Goal: Task Accomplishment & Management: Use online tool/utility

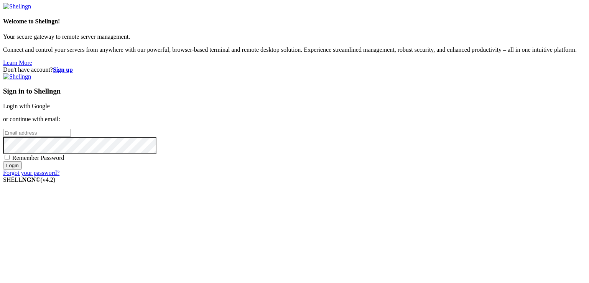
click at [50, 103] on link "Login with Google" at bounding box center [26, 106] width 47 height 7
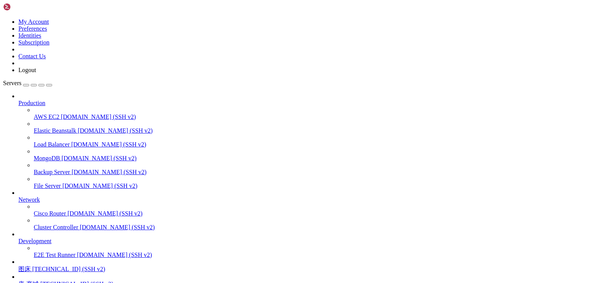
scroll to position [67, 0]
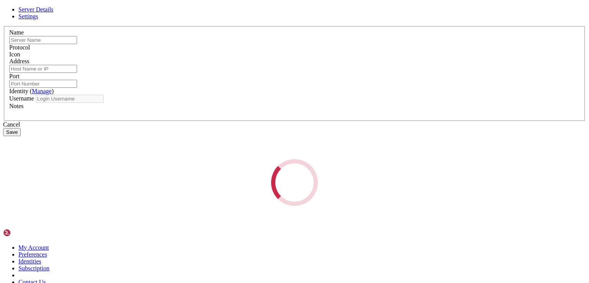
type input "图床"
type input "[TECHNICAL_ID]"
type input "22"
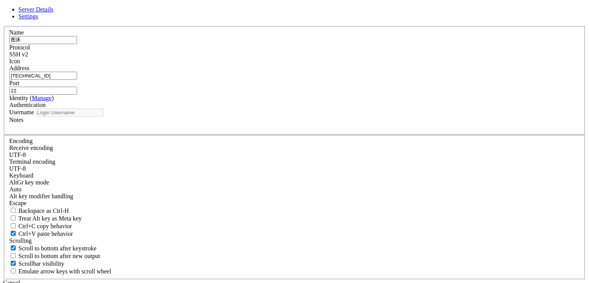
type input "root"
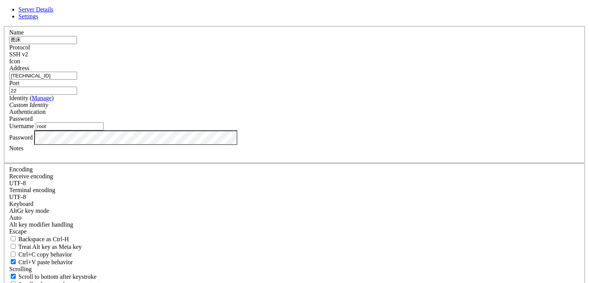
click at [77, 80] on input "[TECHNICAL_ID]" at bounding box center [43, 76] width 68 height 8
paste input "[TECHNICAL_ID]"
type input "[TECHNICAL_ID]"
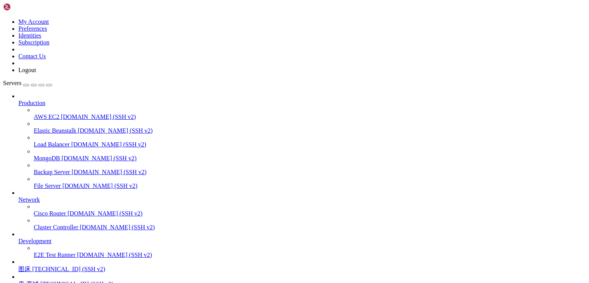
click at [31, 266] on span "图床" at bounding box center [24, 269] width 12 height 7
drag, startPoint x: 193, startPoint y: 525, endPoint x: 141, endPoint y: 517, distance: 52.5
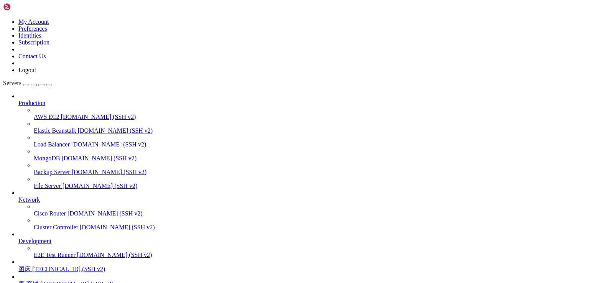
drag, startPoint x: 270, startPoint y: 627, endPoint x: 203, endPoint y: 548, distance: 103.4
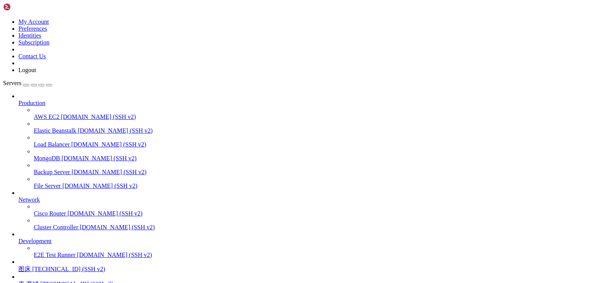
scroll to position [31393, 0]
drag, startPoint x: 54, startPoint y: 580, endPoint x: 166, endPoint y: 579, distance: 112.4
drag, startPoint x: 64, startPoint y: 624, endPoint x: 180, endPoint y: 624, distance: 115.8
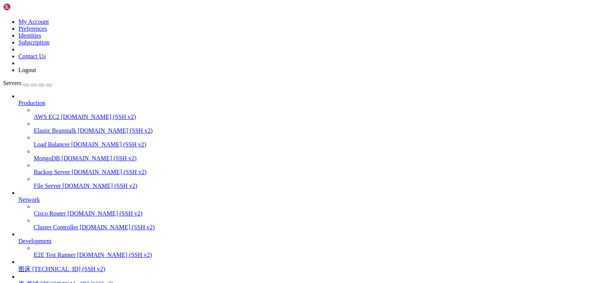
copy x-row "[URL][TECHNICAL_ID]"
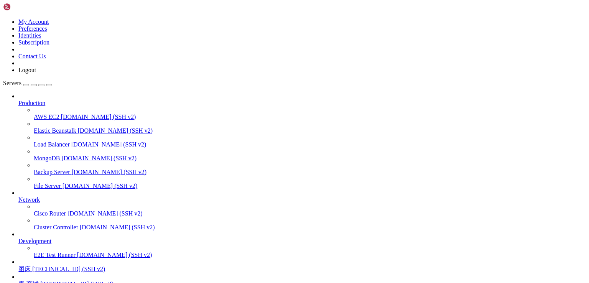
scroll to position [31932, 0]
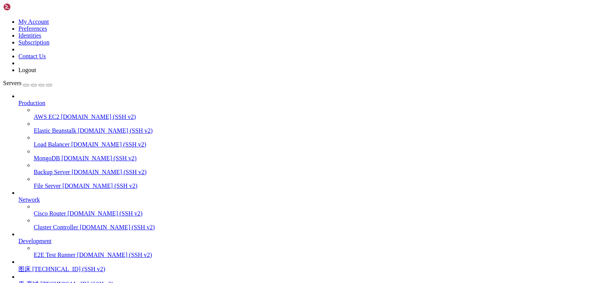
scroll to position [31971, 0]
drag, startPoint x: 118, startPoint y: 693, endPoint x: 19, endPoint y: 666, distance: 103.0
drag, startPoint x: 105, startPoint y: 688, endPoint x: 6, endPoint y: 657, distance: 104.4
